Goal: Download file/media

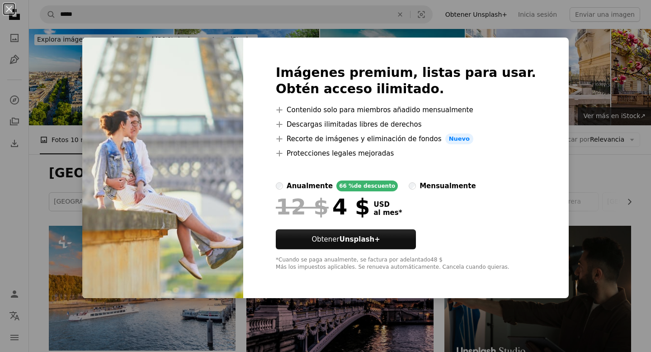
scroll to position [18196, 0]
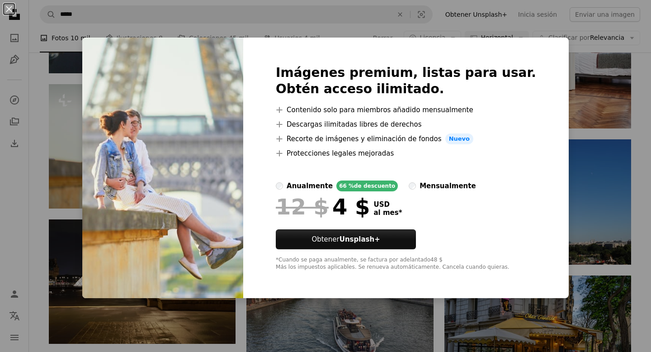
click at [550, 52] on div "An X shape Imágenes premium, listas para usar. Obtén acceso ilimitado. A plus s…" at bounding box center [325, 176] width 651 height 352
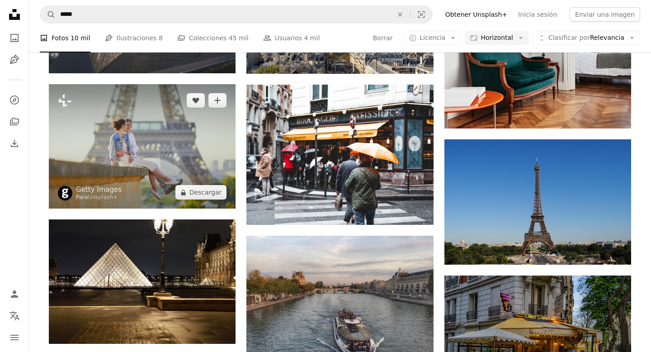
click at [199, 133] on img at bounding box center [142, 146] width 187 height 124
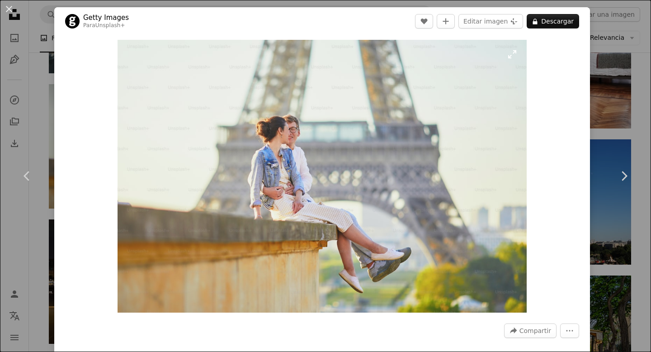
click at [466, 100] on img "Ampliar en esta imagen" at bounding box center [322, 176] width 409 height 273
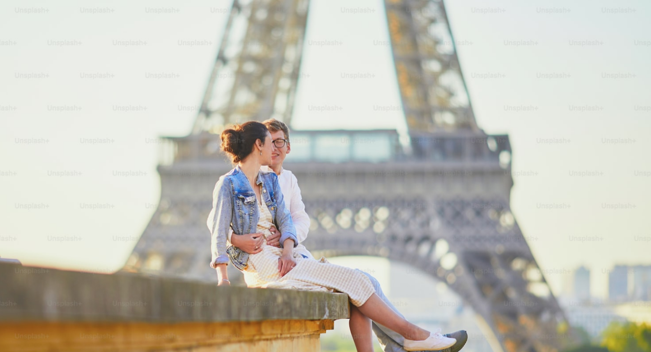
scroll to position [41, 0]
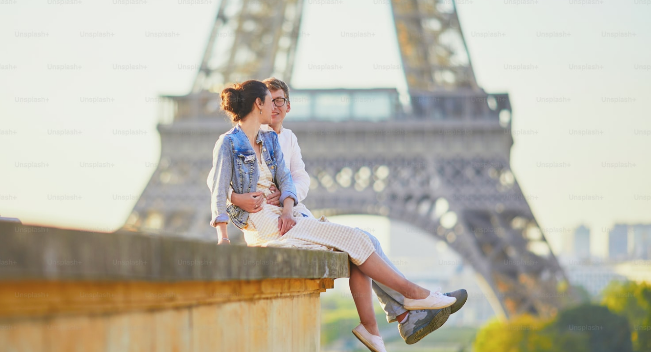
click at [466, 100] on img "Reducir el zoom en esta imagen" at bounding box center [326, 175] width 652 height 435
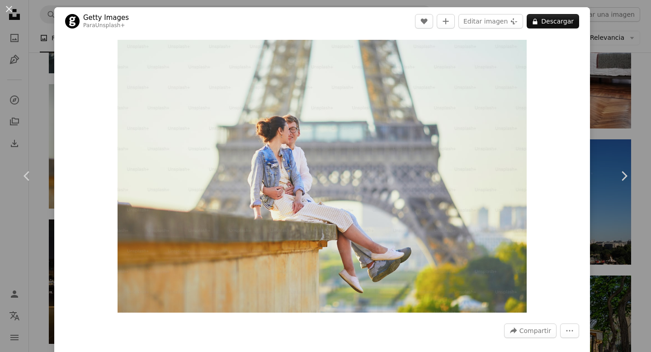
click at [651, 86] on div "An X shape Chevron left Chevron right Getty Images Para Unsplash+ A heart A plu…" at bounding box center [325, 176] width 651 height 352
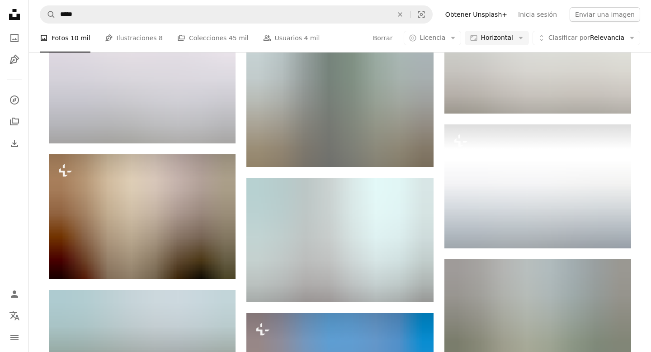
scroll to position [21015, 0]
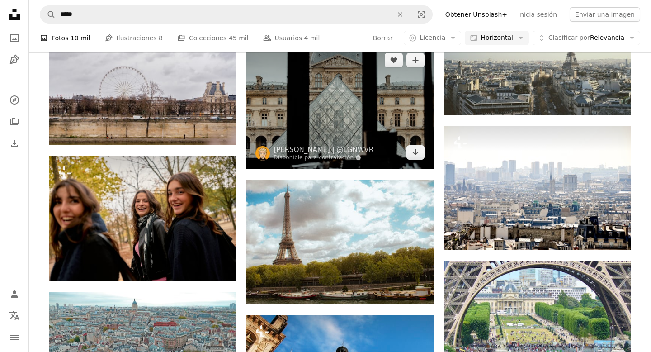
click at [360, 91] on img at bounding box center [340, 106] width 187 height 124
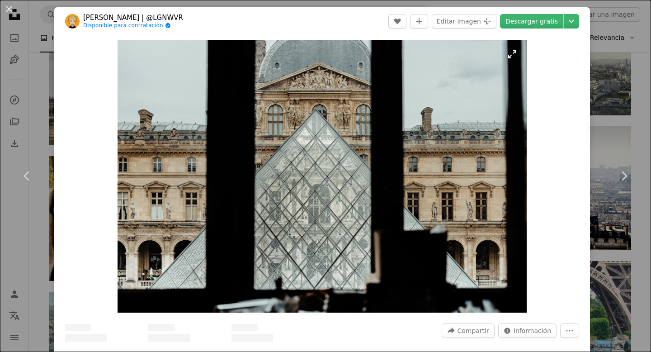
click at [380, 110] on img "Ampliar en esta imagen" at bounding box center [322, 176] width 409 height 273
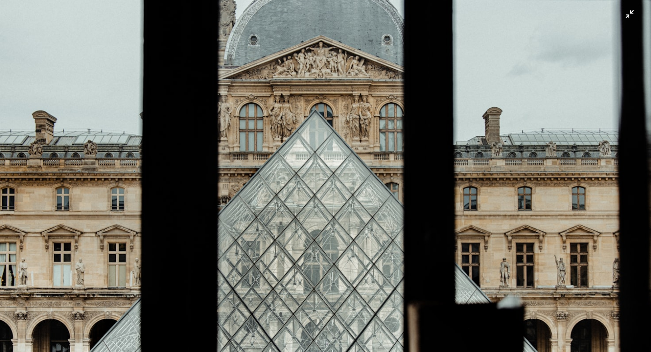
click at [629, 16] on img "Reducir el zoom en esta imagen" at bounding box center [326, 217] width 652 height 435
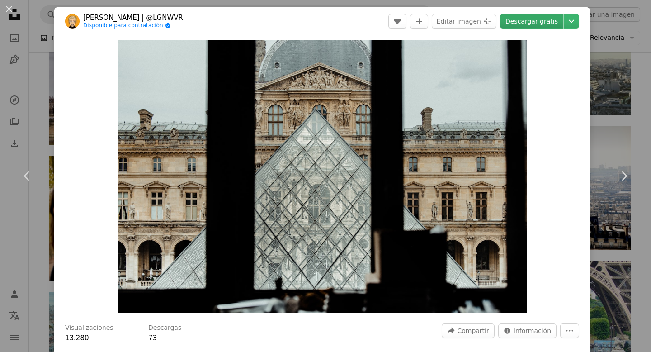
click at [555, 19] on link "Descargar gratis" at bounding box center [531, 21] width 63 height 14
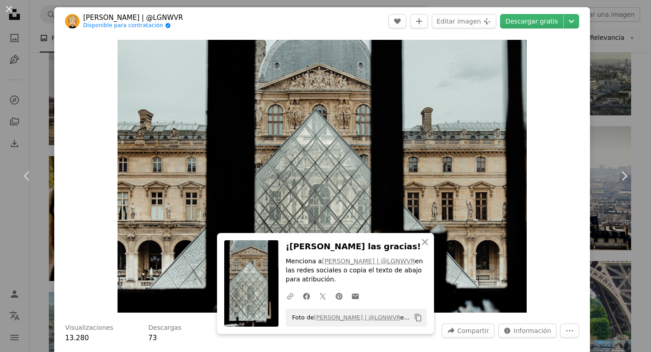
click at [605, 126] on div "An X shape Chevron left Chevron right An X shape Cerrar ¡[PERSON_NAME] las grac…" at bounding box center [325, 176] width 651 height 352
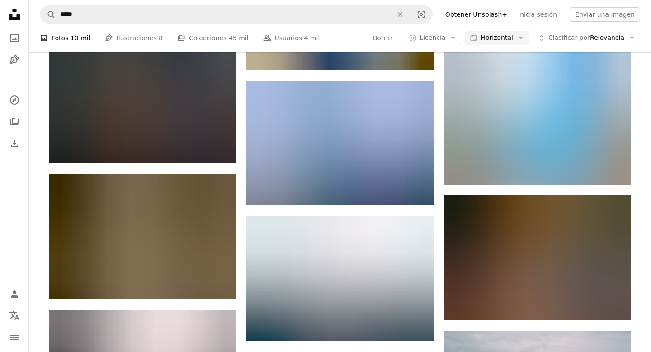
scroll to position [24822, 0]
